Goal: Information Seeking & Learning: Understand process/instructions

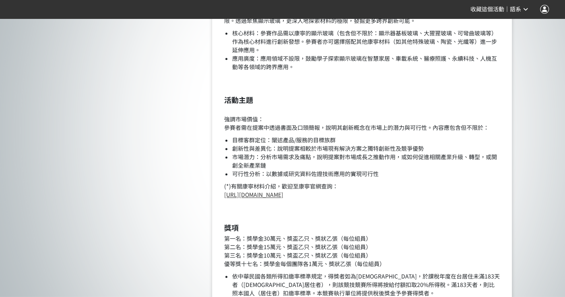
scroll to position [625, 0]
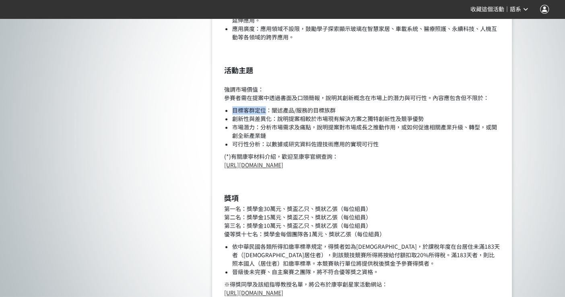
drag, startPoint x: 235, startPoint y: 107, endPoint x: 267, endPoint y: 112, distance: 33.4
click at [267, 112] on li "目標客群定位：闡述產品/服務的目標族群" at bounding box center [365, 110] width 267 height 8
click at [282, 132] on li "市場潛力：分析市場需求及痛點，說明提案對市場成長之推動作用，或如何促進相關產業升級、轉型，或開創全新產業鏈" at bounding box center [365, 131] width 267 height 17
drag, startPoint x: 233, startPoint y: 113, endPoint x: 264, endPoint y: 110, distance: 31.5
click at [264, 110] on li "目標客群定位：闡述產品/服務的目標族群" at bounding box center [365, 110] width 267 height 8
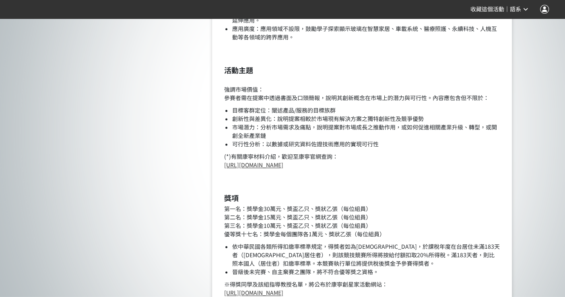
click at [276, 123] on li "市場潛力：分析市場需求及痛點，說明提案對市場成長之推動作用，或如何促進相關產業升級、轉型，或開創全新產業鏈" at bounding box center [365, 131] width 267 height 17
drag, startPoint x: 231, startPoint y: 117, endPoint x: 273, endPoint y: 114, distance: 42.3
click at [273, 114] on ul "目標客群定位：闡述產品/服務的目標族群 創新性與差異化：說明提案相較於市場現有解決方案之獨特創新性及競爭優勢 市場潛力：分析市場需求及痛點，說明提案對市場成長…" at bounding box center [362, 127] width 276 height 42
click at [270, 132] on li "市場潛力：分析市場需求及痛點，說明提案對市場成長之推動作用，或如何促進相關產業升級、轉型，或開創全新產業鏈" at bounding box center [365, 131] width 267 height 17
drag, startPoint x: 254, startPoint y: 127, endPoint x: 235, endPoint y: 128, distance: 19.3
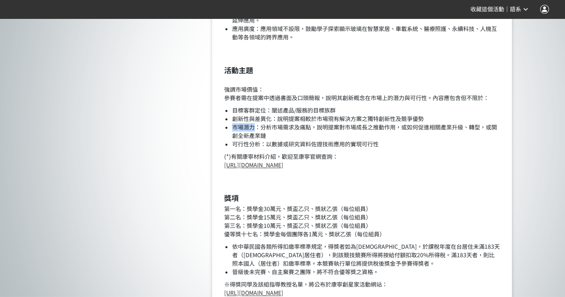
click at [235, 128] on li "市場潛力：分析市場需求及痛點，說明提案對市場成長之推動作用，或如何促進相關產業升級、轉型，或開創全新產業鏈" at bounding box center [365, 131] width 267 height 17
drag, startPoint x: 259, startPoint y: 145, endPoint x: 234, endPoint y: 145, distance: 24.9
click at [234, 145] on li "可行性分析：以數據或研究資料佐證技術應用的實現可行性" at bounding box center [365, 144] width 267 height 8
click at [298, 141] on li "可行性分析：以數據或研究資料佐證技術應用的實現可行性" at bounding box center [365, 144] width 267 height 8
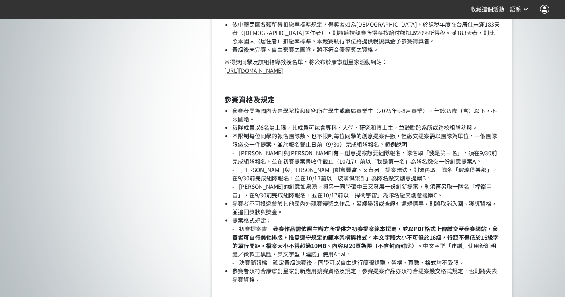
scroll to position [894, 0]
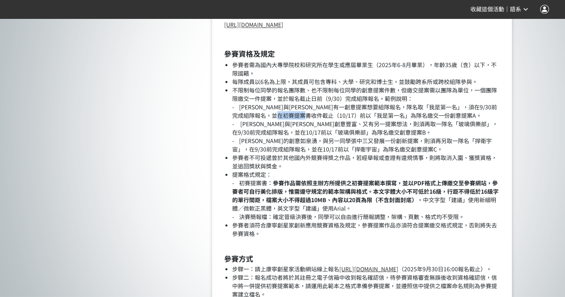
drag, startPoint x: 327, startPoint y: 115, endPoint x: 354, endPoint y: 115, distance: 26.6
click at [354, 115] on li "不限制每位同學的報名團隊數、也不限制每位同學的創意提案件數，但繳交提案需以團隊為單位，一個團隊限繳交一件提案，並於報名截止日前（9/30）完成組隊報名。範例說…" at bounding box center [365, 120] width 267 height 68
click at [350, 128] on li "不限制每位同學的報名團隊數、也不限制每位同學的創意提案件數，但繳交提案需以團隊為單位，一個團隊限繳交一件提案，並於報名截止日前（9/30）完成組隊報名。範例說…" at bounding box center [365, 120] width 267 height 68
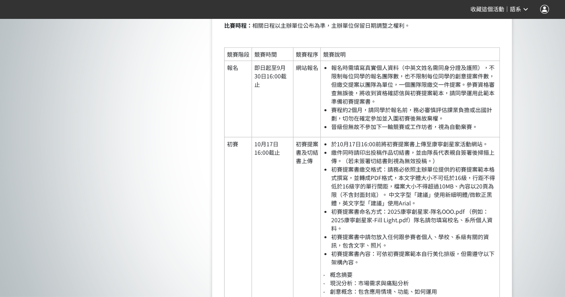
scroll to position [1251, 0]
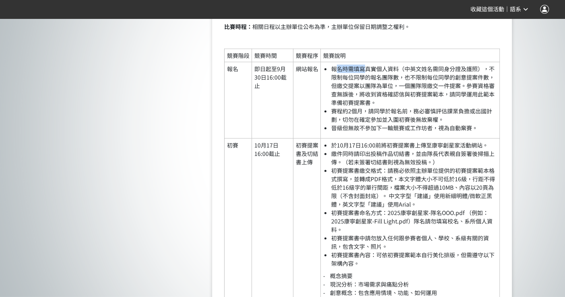
drag, startPoint x: 336, startPoint y: 76, endPoint x: 364, endPoint y: 80, distance: 28.4
click at [364, 80] on li "報名時需填寫真實個人資料（中英文姓名需同身分證及護照），不限制每位同學的報名團隊數，也不限制每位同學的創意提案件數，但繳交提案以團隊為單位，一個團隊限繳交一件…" at bounding box center [414, 86] width 166 height 42
click at [364, 107] on li "報名時需填寫真實個人資料（中英文姓名需同身分證及護照），不限制每位同學的報名團隊數，也不限制每位同學的創意提案件數，但繳交提案以團隊為單位，一個團隊限繳交一件…" at bounding box center [414, 86] width 166 height 42
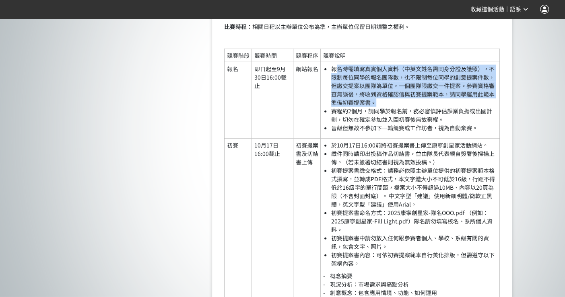
drag, startPoint x: 335, startPoint y: 77, endPoint x: 422, endPoint y: 110, distance: 93.1
click at [422, 107] on li "報名時需填寫真實個人資料（中英文姓名需同身分證及護照），不限制每位同學的報名團隊數，也不限制每位同學的創意提案件數，但繳交提案以團隊為單位，一個團隊限繳交一件…" at bounding box center [414, 86] width 166 height 42
click at [421, 107] on li "報名時需填寫真實個人資料（中英文姓名需同身分證及護照），不限制每位同學的報名團隊數，也不限制每位同學的創意提案件數，但繳交提案以團隊為單位，一個團隊限繳交一件…" at bounding box center [414, 86] width 166 height 42
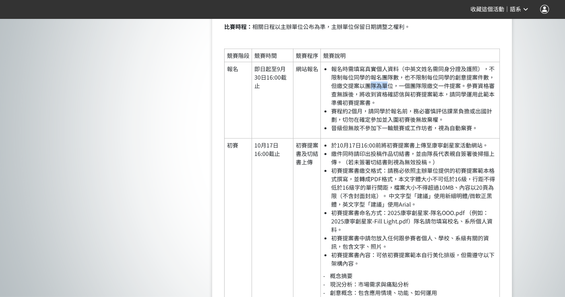
drag, startPoint x: 372, startPoint y: 96, endPoint x: 389, endPoint y: 98, distance: 17.9
click at [389, 98] on li "報名時需填寫真實個人資料（中英文姓名需同身分證及護照），不限制每位同學的報名團隊數，也不限制每位同學的創意提案件數，但繳交提案以團隊為單位，一個團隊限繳交一件…" at bounding box center [414, 86] width 166 height 42
click at [386, 107] on li "報名時需填寫真實個人資料（中英文姓名需同身分證及護照），不限制每位同學的報名團隊數，也不限制每位同學的創意提案件數，但繳交提案以團隊為單位，一個團隊限繳交一件…" at bounding box center [414, 86] width 166 height 42
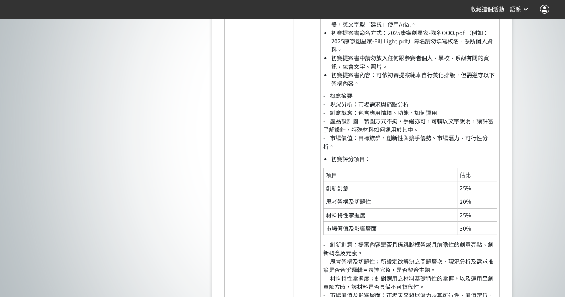
scroll to position [1430, 0]
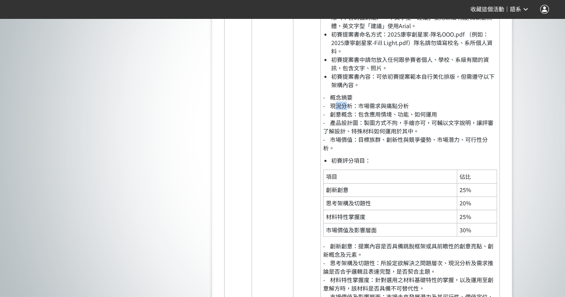
drag, startPoint x: 337, startPoint y: 116, endPoint x: 349, endPoint y: 118, distance: 12.6
click at [349, 118] on p "- 概念摘要 - 現況分析：市場需求與痛點分析 - 創意概念：包含應用情境、功能、如何運用 - 產品設計圖：製圖方式不拘，手繪亦可，可輔以文字說明，讓評審了解…" at bounding box center [410, 122] width 174 height 59
click at [344, 130] on p "- 概念摘要 - 現況分析：市場需求與痛點分析 - 創意概念：包含應用情境、功能、如何運用 - 產品設計圖：製圖方式不拘，手繪亦可，可輔以文字說明，讓評審了解…" at bounding box center [410, 122] width 174 height 59
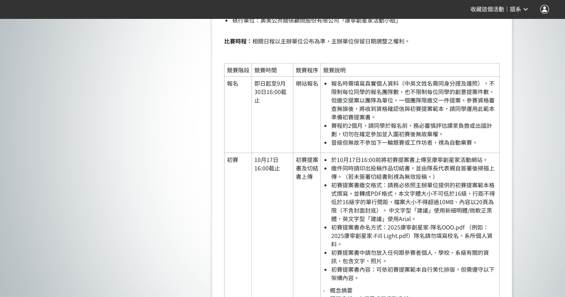
scroll to position [1207, 0]
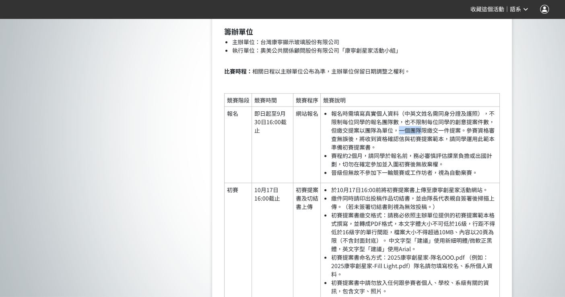
drag, startPoint x: 399, startPoint y: 143, endPoint x: 418, endPoint y: 141, distance: 19.8
click at [418, 141] on li "報名時需填寫真實個人資料（中英文姓名需同身分證及護照），不限制每位同學的報名團隊數，也不限制每位同學的創意提案件數，但繳交提案以團隊為單位，一個團隊限繳交一件…" at bounding box center [414, 130] width 166 height 42
click at [414, 150] on li "報名時需填寫真實個人資料（中英文姓名需同身分證及護照），不限制每位同學的報名團隊數，也不限制每位同學的創意提案件數，但繳交提案以團隊為單位，一個團隊限繳交一件…" at bounding box center [414, 130] width 166 height 42
drag, startPoint x: 413, startPoint y: 150, endPoint x: 428, endPoint y: 150, distance: 15.3
click at [428, 150] on li "報名時需填寫真實個人資料（中英文姓名需同身分證及護照），不限制每位同學的報名團隊數，也不限制每位同學的創意提案件數，但繳交提案以團隊為單位，一個團隊限繳交一件…" at bounding box center [414, 130] width 166 height 42
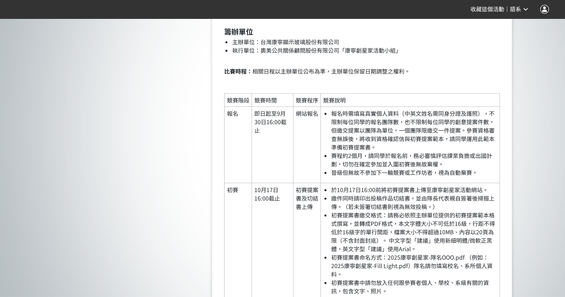
click at [429, 161] on li "賽程約2個月，請同學於報名前，務必審慎評估課業負擔或出國計劃，切勿在確定參加並入圍初賽後無故棄權。" at bounding box center [414, 160] width 166 height 17
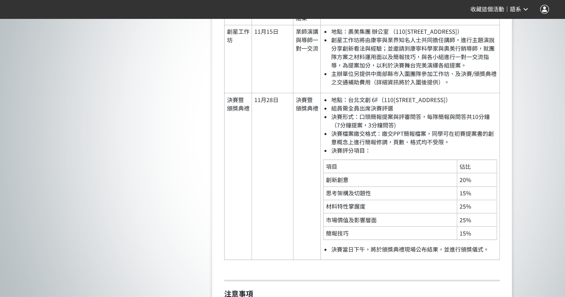
scroll to position [1922, 0]
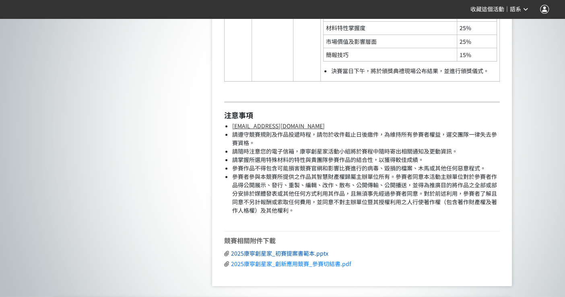
click at [288, 257] on span "2025康寧創星家_初賽提案書範本.pptx" at bounding box center [279, 253] width 97 height 8
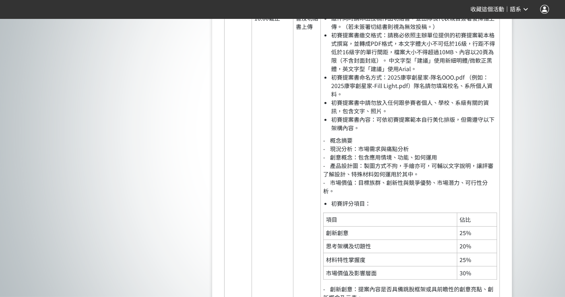
scroll to position [1385, 0]
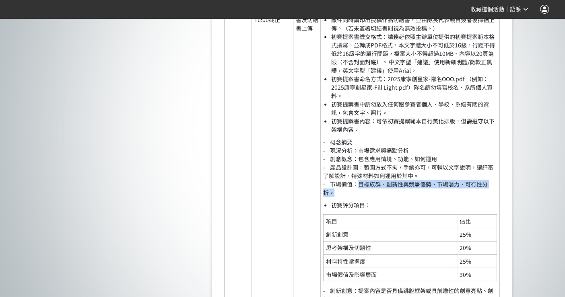
drag, startPoint x: 358, startPoint y: 191, endPoint x: 386, endPoint y: 201, distance: 29.4
click at [386, 197] on p "- 概念摘要 - 現況分析：市場需求與痛點分析 - 創意概念：包含應用情境、功能、如何運用 - 產品設計圖：製圖方式不拘，手繪亦可，可輔以文字說明，讓評審了解…" at bounding box center [410, 167] width 174 height 59
drag, startPoint x: 361, startPoint y: 193, endPoint x: 335, endPoint y: 202, distance: 26.8
click at [335, 197] on p "- 概念摘要 - 現況分析：市場需求與痛點分析 - 創意概念：包含應用情境、功能、如何運用 - 產品設計圖：製圖方式不拘，手繪亦可，可輔以文字說明，讓評審了解…" at bounding box center [410, 167] width 174 height 59
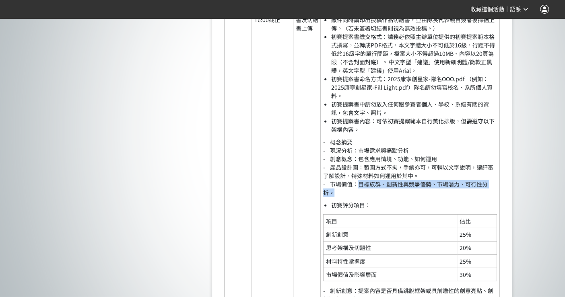
click at [340, 197] on p "- 概念摘要 - 現況分析：市場需求與痛點分析 - 創意概念：包含應用情境、功能、如何運用 - 產品設計圖：製圖方式不拘，手繪亦可，可輔以文字說明，讓評審了解…" at bounding box center [410, 167] width 174 height 59
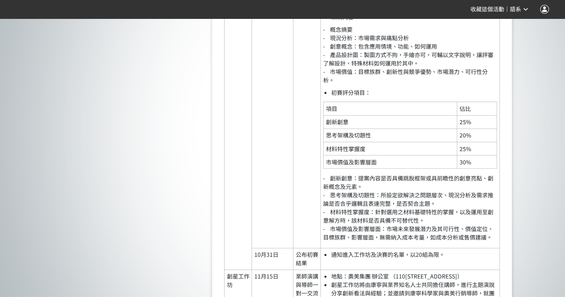
scroll to position [1519, 0]
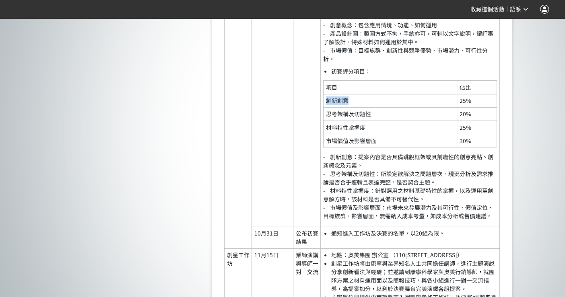
drag, startPoint x: 323, startPoint y: 108, endPoint x: 350, endPoint y: 107, distance: 26.6
click at [350, 107] on td "創新創意" at bounding box center [390, 100] width 134 height 13
click at [341, 134] on td "材料特性掌握度" at bounding box center [390, 127] width 134 height 13
drag, startPoint x: 327, startPoint y: 149, endPoint x: 376, endPoint y: 151, distance: 49.1
click at [376, 148] on td "市場價值及影響層面" at bounding box center [390, 140] width 134 height 13
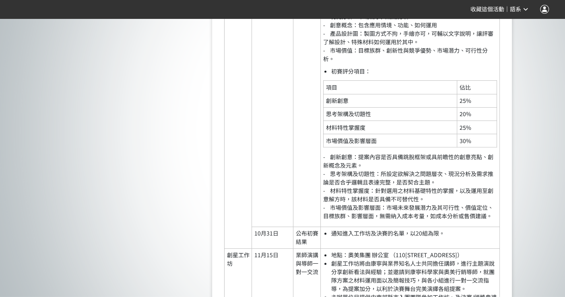
click at [377, 173] on p "- 創新創意：提案內容是否具備跳脫框架或具前瞻性的創意亮點、創新概念及元素。 - 思考架構及切題性：所設定欲解決之問題層次、現況分析及需求推論是否合乎邏輯且表…" at bounding box center [410, 187] width 174 height 68
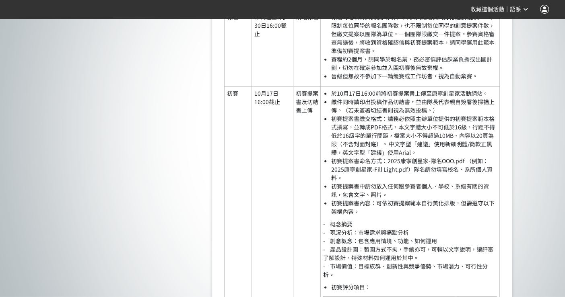
scroll to position [1296, 0]
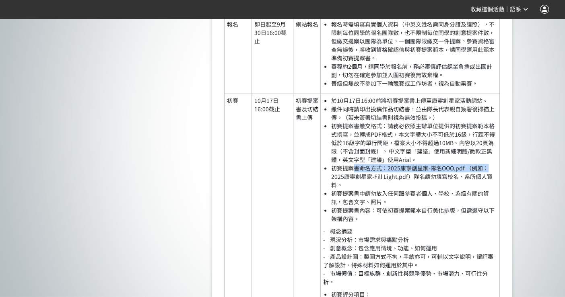
drag, startPoint x: 325, startPoint y: 183, endPoint x: 352, endPoint y: 178, distance: 27.1
click at [352, 178] on ul "於[DATE]16:00前將初賽提案書上傳至康寧創星家活動網站。 繳件同時請印出投稿作品切結書，並由隊長代表親自簽署後掃描上傳。（若未簽署切結書則視為無效投稿…" at bounding box center [410, 160] width 174 height 127
click at [343, 189] on li "初賽提案書命名方式：2025康寧創星家-隊名OOO.pdf （例如：2025康寧創星家-Fill Light.pdf）隊名請勿填寫校名、系所個人資料。" at bounding box center [414, 176] width 166 height 25
drag, startPoint x: 332, startPoint y: 185, endPoint x: 396, endPoint y: 181, distance: 63.7
click at [396, 181] on li "初賽提案書命名方式：2025康寧創星家-隊名OOO.pdf （例如：2025康寧創星家-Fill Light.pdf）隊名請勿填寫校名、系所個人資料。" at bounding box center [414, 176] width 166 height 25
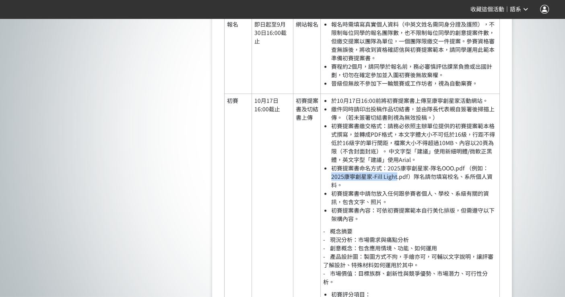
copy li "2025康寧創星家-Fill Light"
click at [440, 188] on li "初賽提案書命名方式：2025康寧創星家-隊名OOO.pdf （例如：2025康寧創星家-Fill Light.pdf）隊名請勿填寫校名、系所個人資料。" at bounding box center [414, 176] width 166 height 25
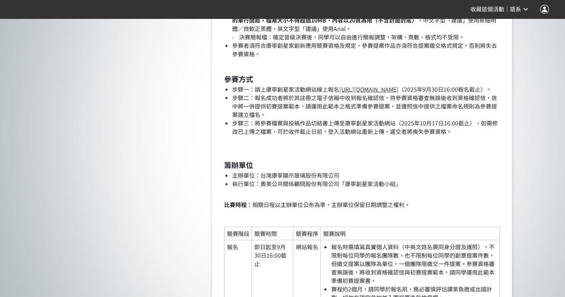
scroll to position [1072, 0]
